Goal: Register for event/course

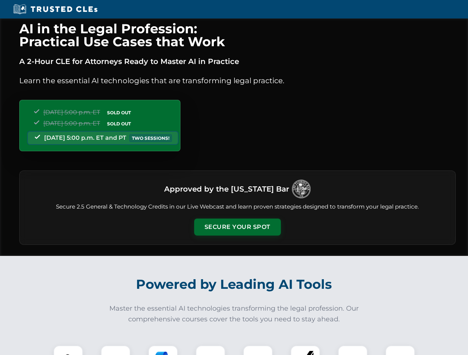
click at [237, 227] on button "Secure Your Spot" at bounding box center [237, 227] width 87 height 17
click at [68, 351] on img at bounding box center [67, 360] width 21 height 21
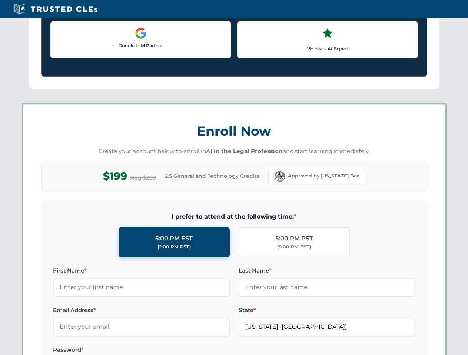
click at [163, 351] on label "Password *" at bounding box center [141, 350] width 177 height 9
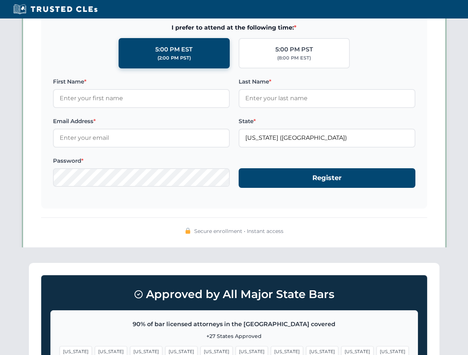
click at [341, 351] on span "[US_STATE]" at bounding box center [357, 351] width 32 height 11
